Goal: Browse casually: Explore the website without a specific task or goal

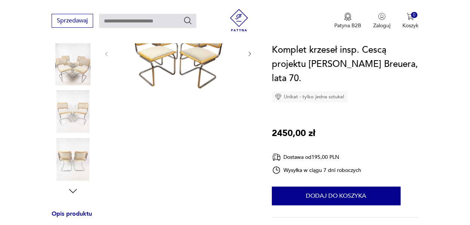
scroll to position [140, 0]
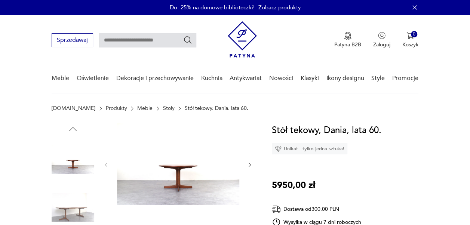
click at [251, 165] on icon "button" at bounding box center [250, 165] width 6 height 6
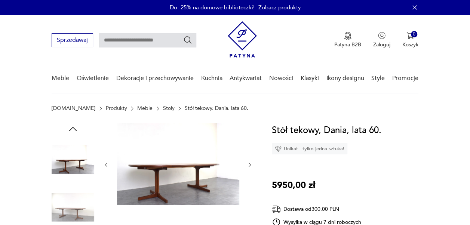
click at [251, 165] on icon "button" at bounding box center [250, 165] width 6 height 6
